Goal: Contribute content

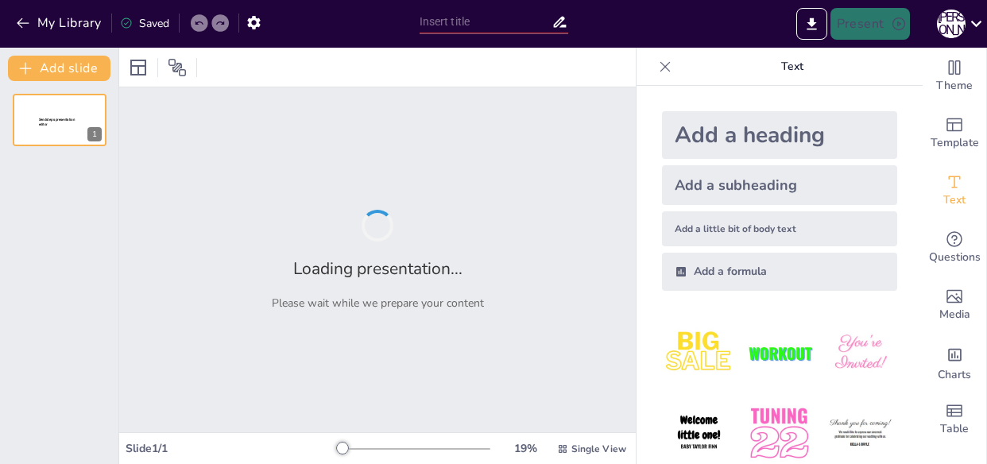
type input "DeepBlue: Інновації у світі штучного інтелекту"
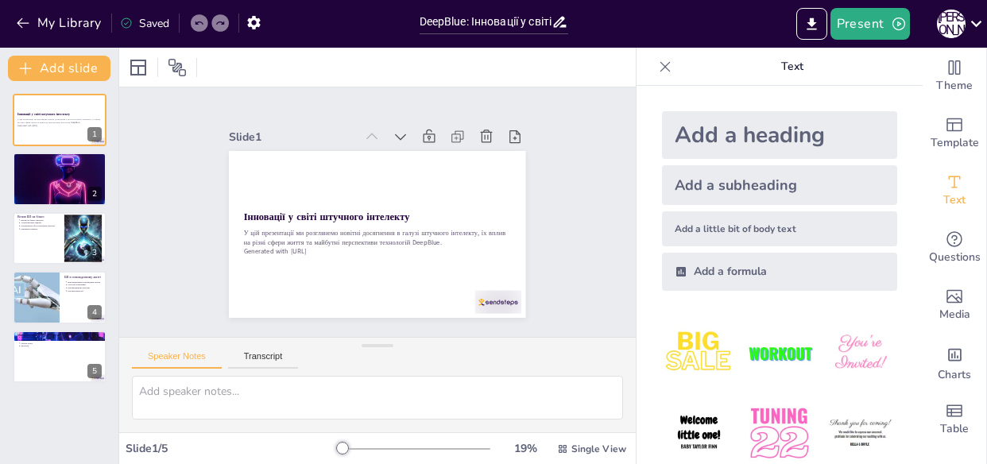
click at [766, 184] on div "Add a subheading" at bounding box center [779, 185] width 235 height 40
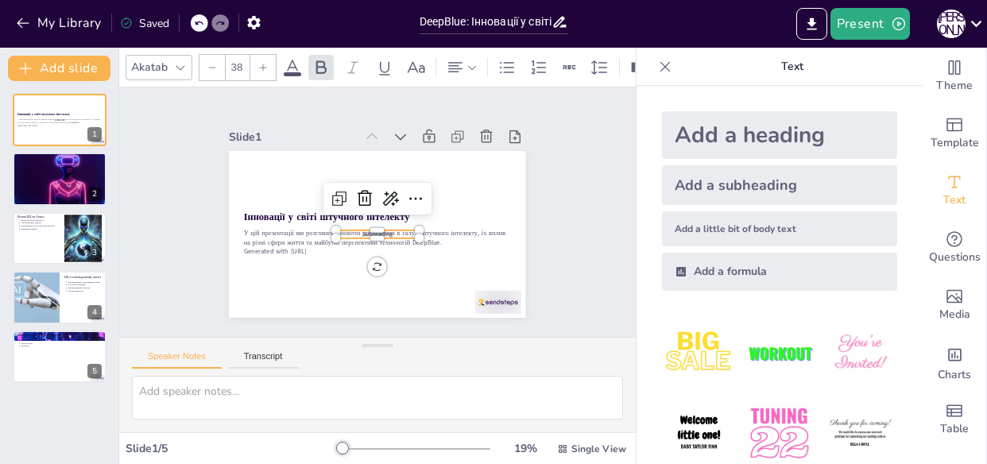
click at [748, 147] on div "Add a heading" at bounding box center [779, 135] width 235 height 48
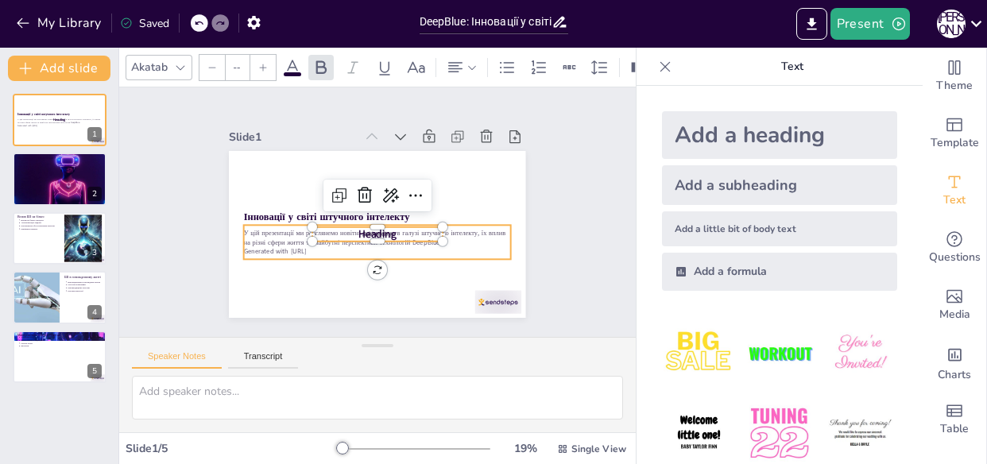
type input "43"
click at [479, 251] on div "У цій презентації ми розглянемо новітні досягнення в галузі штучного інтелекту,…" at bounding box center [365, 240] width 258 height 140
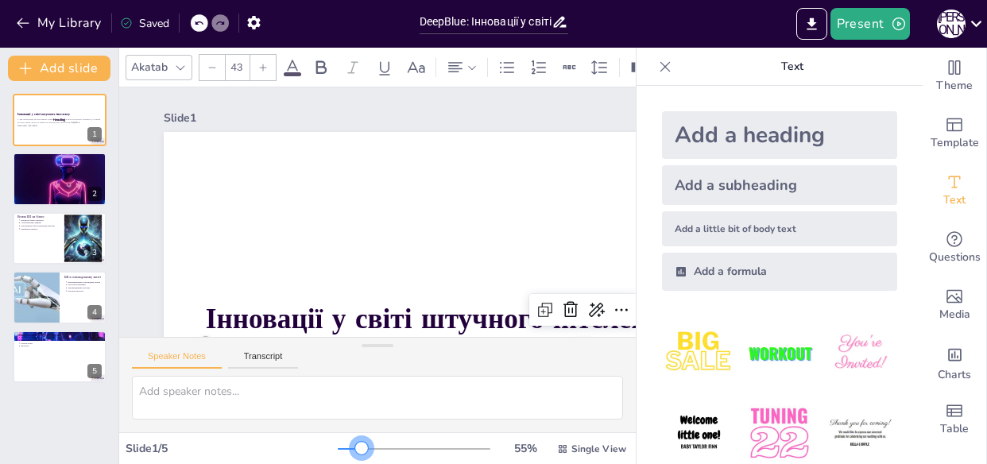
click at [351, 447] on div at bounding box center [414, 449] width 153 height 13
click at [376, 448] on div at bounding box center [414, 449] width 153 height 13
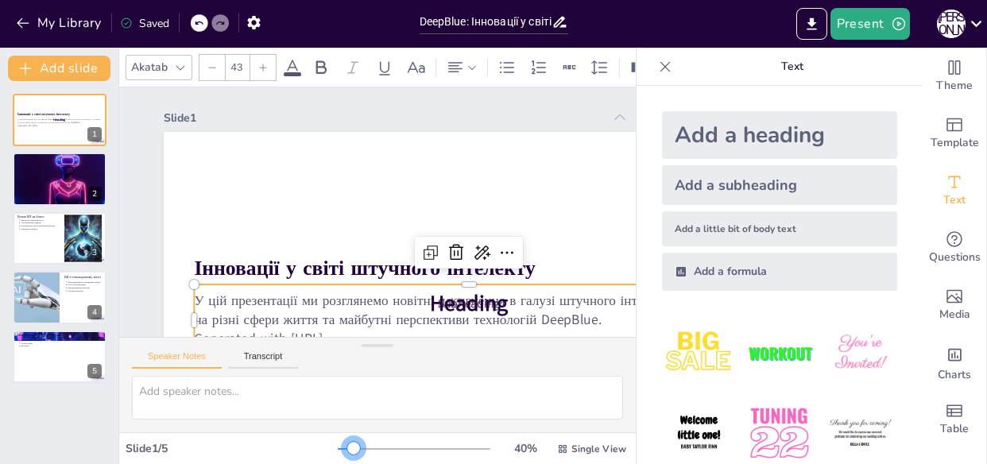
click at [343, 452] on div at bounding box center [414, 449] width 153 height 13
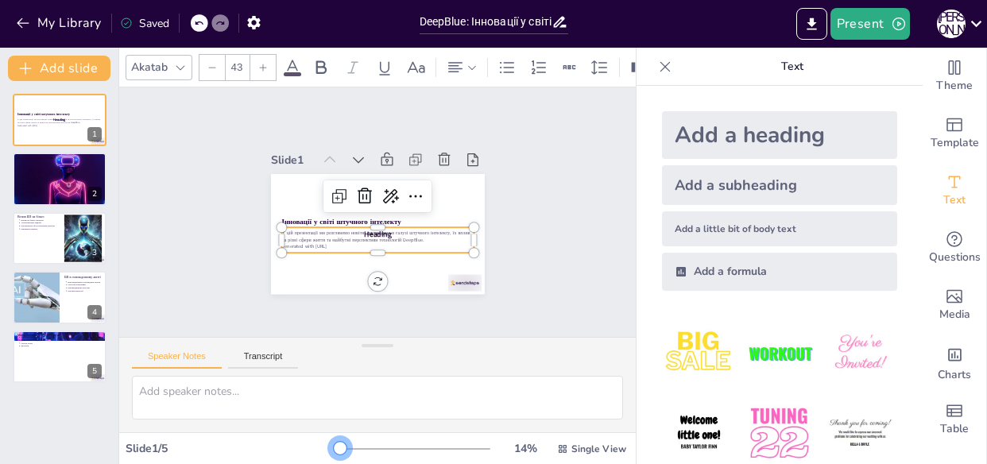
click at [338, 451] on div at bounding box center [414, 449] width 153 height 13
click at [157, 448] on div "Slide 1 / 5" at bounding box center [232, 448] width 212 height 15
click at [45, 175] on div at bounding box center [59, 179] width 95 height 64
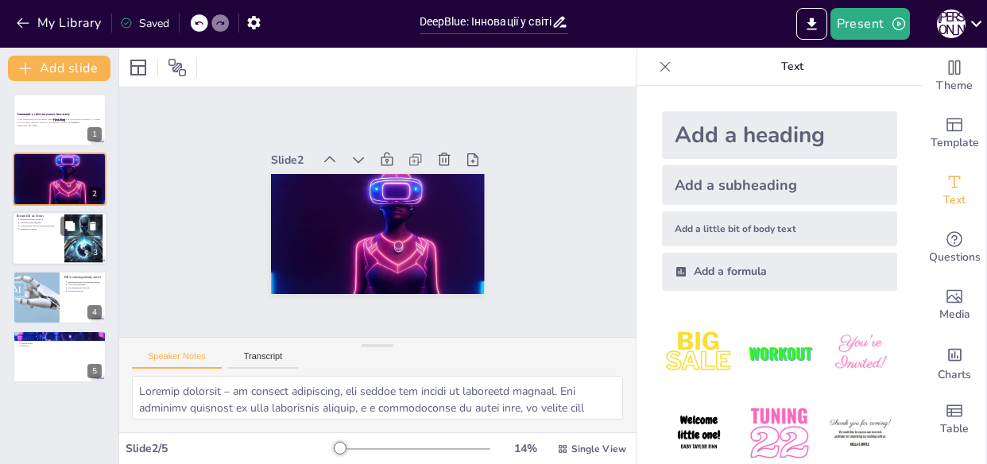
click at [48, 227] on p "Покращення обслуговування клієнтів" at bounding box center [40, 225] width 40 height 3
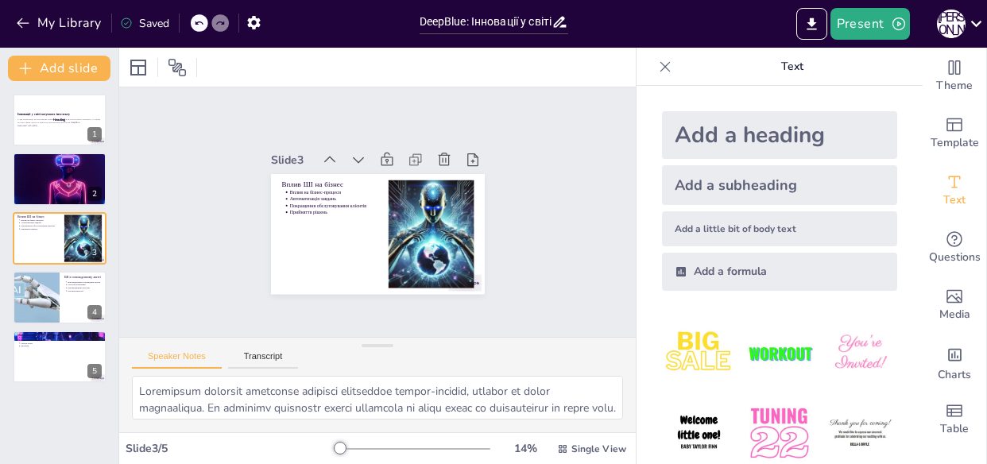
click at [48, 266] on div "Інновації у світі штучного інтелекту У цій презентації ми розглянемо новітні до…" at bounding box center [59, 238] width 118 height 289
click at [41, 297] on div at bounding box center [36, 297] width 86 height 54
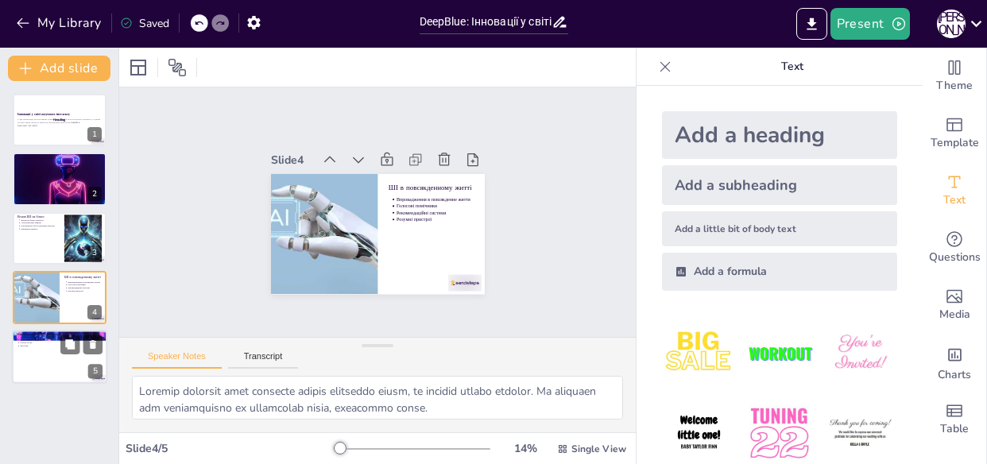
click at [37, 341] on p "Застосування в медицині" at bounding box center [61, 340] width 83 height 3
type textarea "Loremipsumd sitametc adipisci elitseddo e temporincidid, utla etdo magnaa enima…"
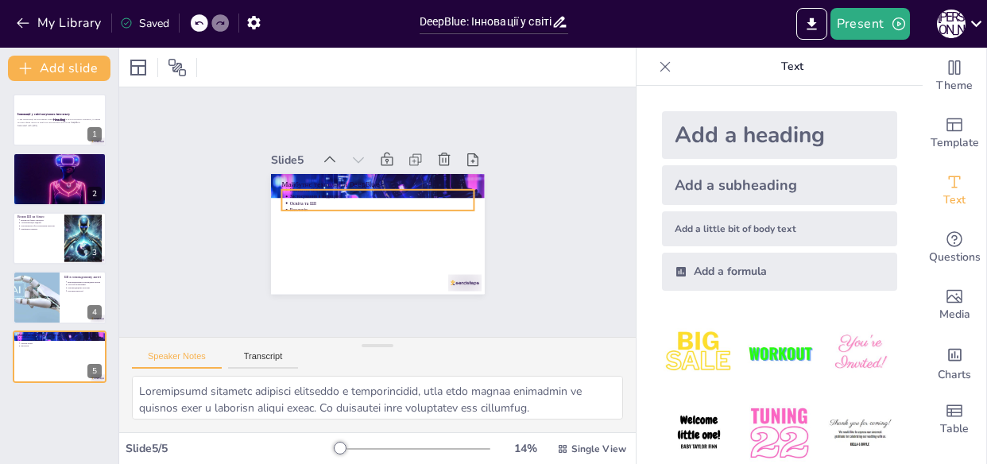
click at [362, 191] on p "Застосування в медицині" at bounding box center [394, 210] width 64 height 177
drag, startPoint x: 365, startPoint y: 233, endPoint x: 365, endPoint y: 259, distance: 26.2
click at [365, 259] on div "Майбутнє технологій DeepBlue Майбутнє ШІ Застосування в медицині Освіта та ШІ Е…" at bounding box center [356, 217] width 162 height 234
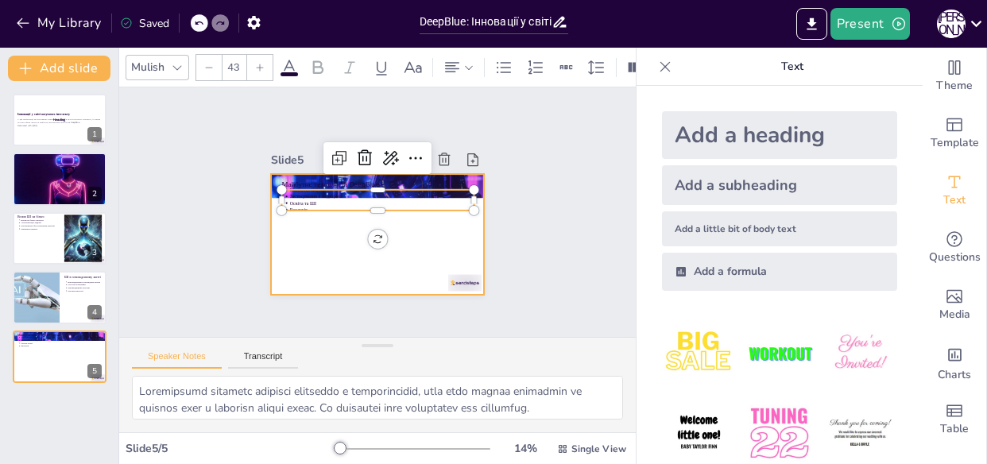
drag, startPoint x: 397, startPoint y: 153, endPoint x: 384, endPoint y: 206, distance: 54.2
click at [384, 206] on div at bounding box center [357, 221] width 196 height 244
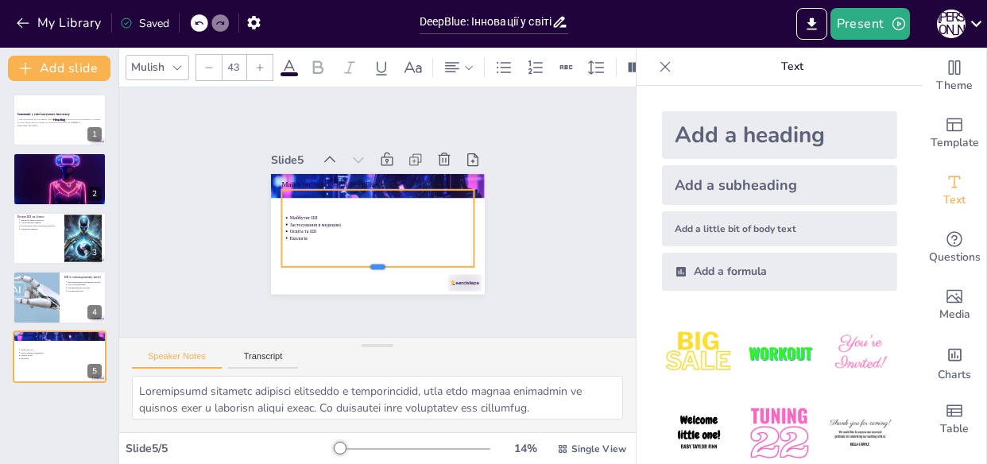
drag, startPoint x: 347, startPoint y: 205, endPoint x: 344, endPoint y: 262, distance: 56.5
click at [344, 262] on div at bounding box center [332, 253] width 138 height 152
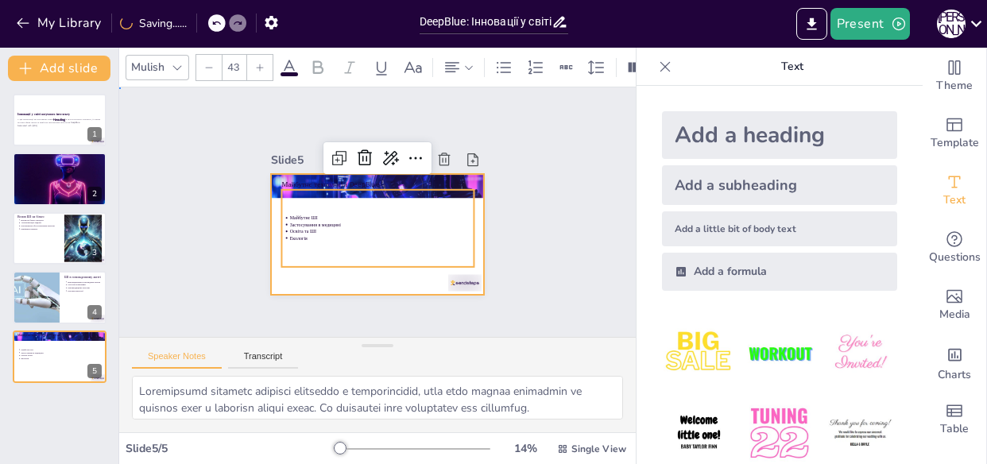
click at [311, 280] on div at bounding box center [370, 233] width 240 height 180
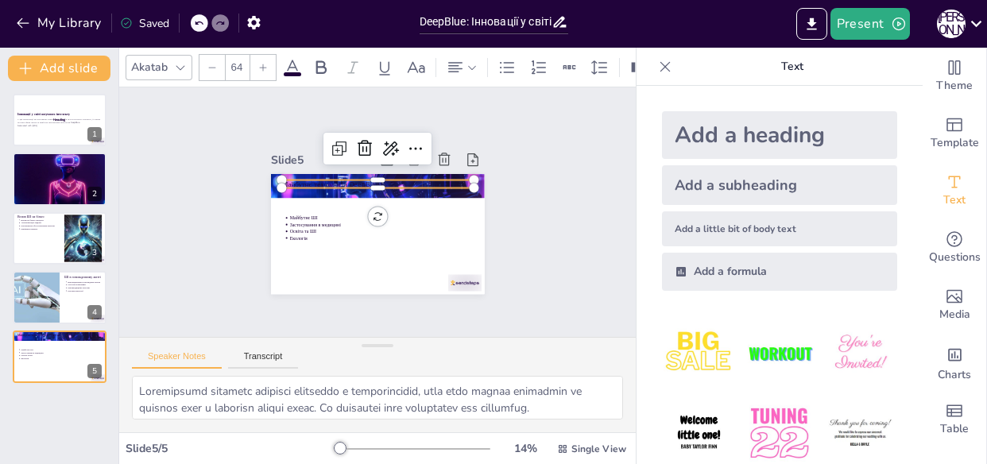
click at [299, 175] on p "Майбутнє технологій DeepBlue" at bounding box center [389, 186] width 180 height 87
click at [498, 125] on div "Slide 1 Інновації у світі штучного інтелекту У цій презентації ми розглянемо но…" at bounding box center [377, 212] width 344 height 294
